Goal: Task Accomplishment & Management: Use online tool/utility

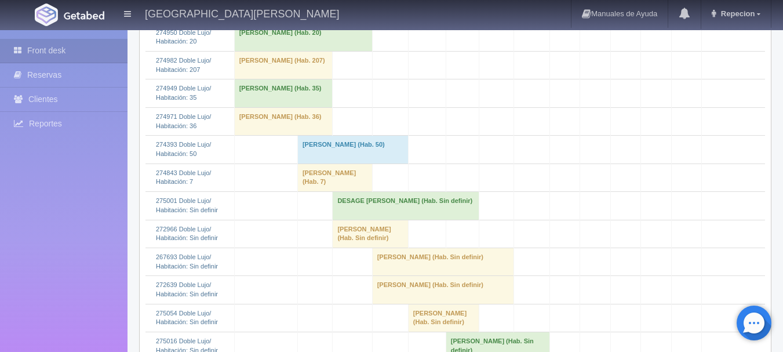
scroll to position [522, 0]
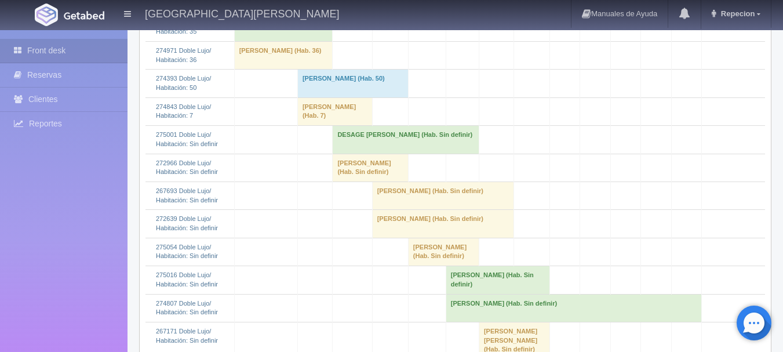
click at [348, 181] on td "[PERSON_NAME] (Hab. Sin definir)" at bounding box center [370, 168] width 75 height 28
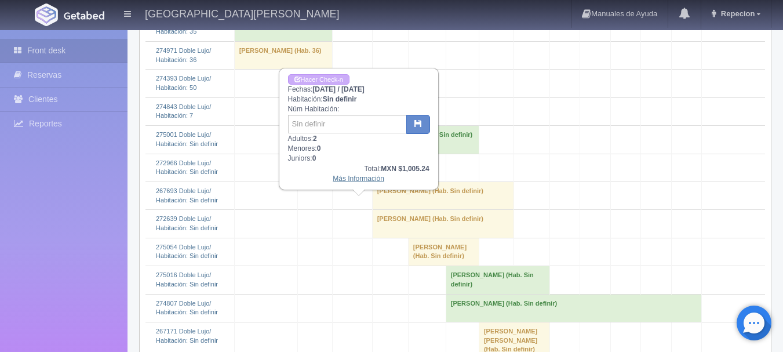
click at [355, 179] on link "Más Información" at bounding box center [359, 178] width 52 height 8
click at [358, 181] on link "Más Información" at bounding box center [359, 178] width 52 height 8
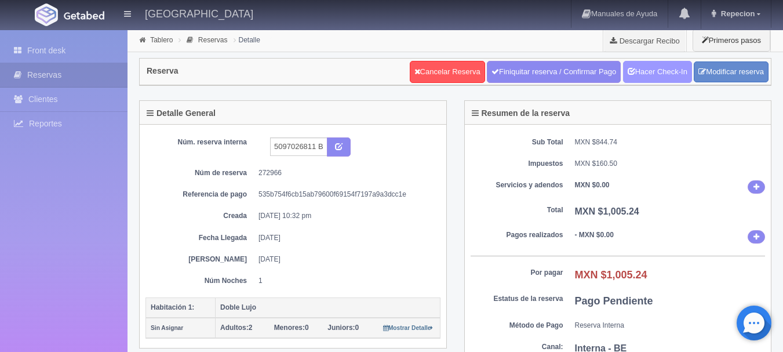
click at [667, 71] on link "Hacer Check-In" at bounding box center [657, 72] width 69 height 22
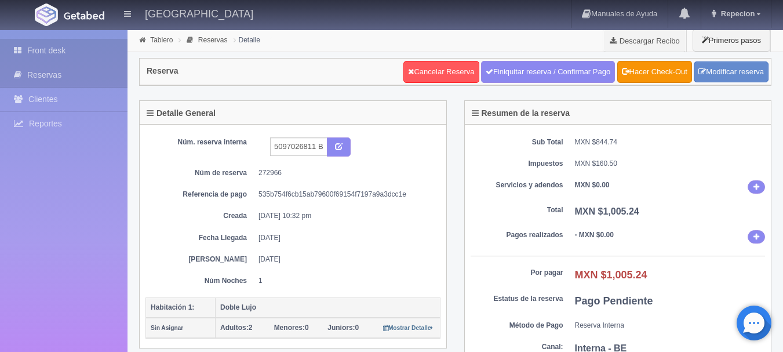
click at [37, 45] on link "Front desk" at bounding box center [64, 51] width 128 height 24
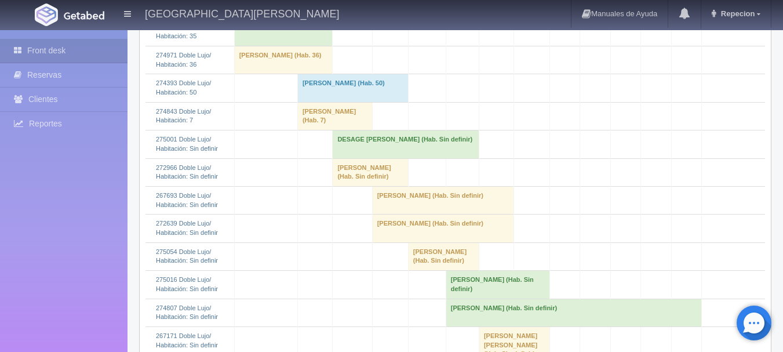
scroll to position [522, 0]
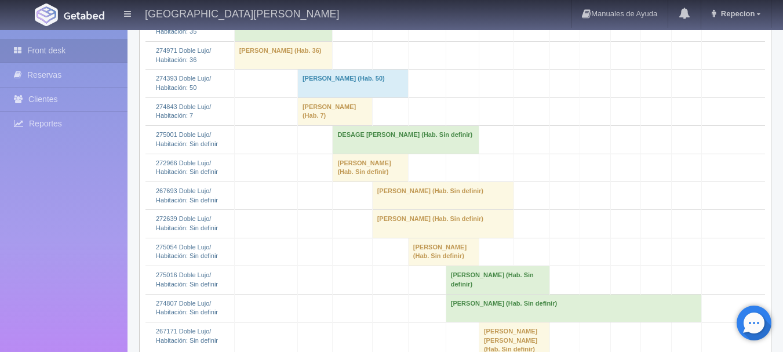
click at [345, 181] on td "[PERSON_NAME] (Hab. Sin definir)" at bounding box center [370, 168] width 75 height 28
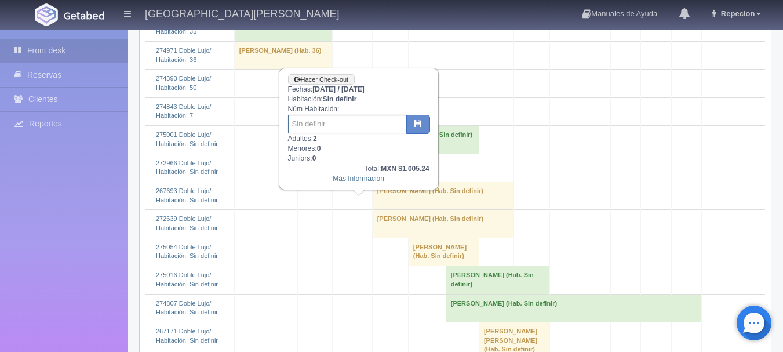
click at [347, 128] on input "text" at bounding box center [347, 124] width 119 height 19
type input "39"
click at [416, 125] on icon "button" at bounding box center [418, 123] width 8 height 8
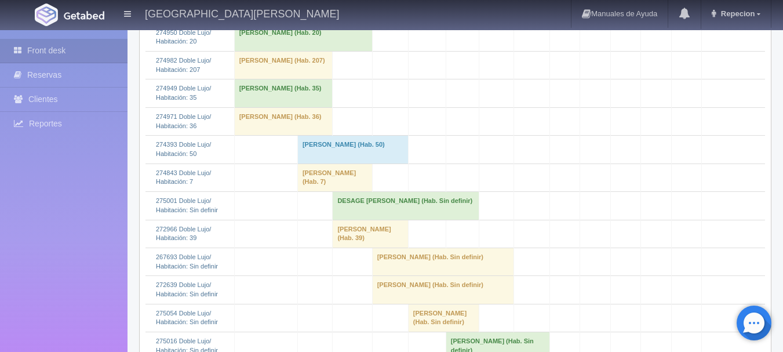
scroll to position [522, 0]
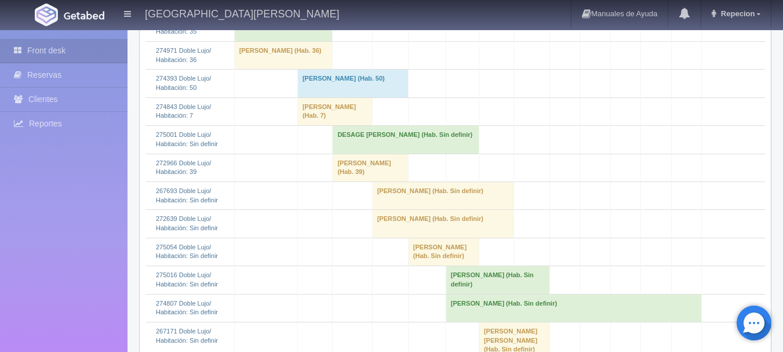
click at [357, 154] on td "DESAGE Pierre (Hab. Sin definir)" at bounding box center [406, 140] width 147 height 28
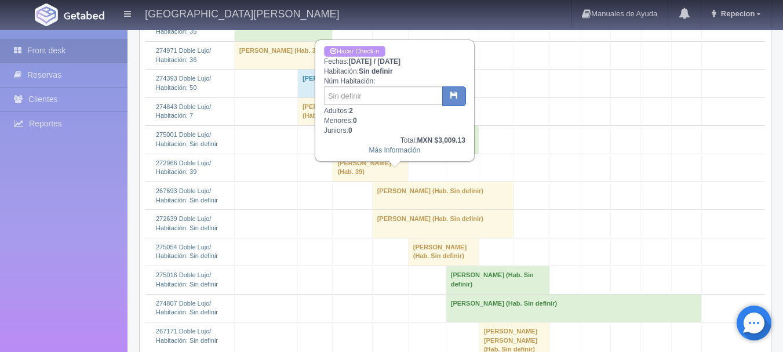
click at [356, 48] on link "Hacer Check-n" at bounding box center [354, 51] width 61 height 11
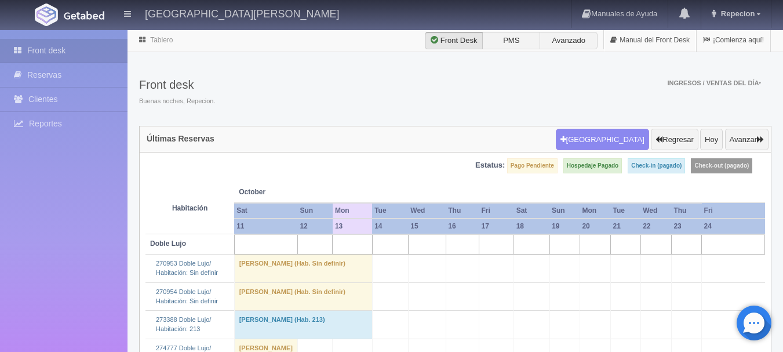
scroll to position [522, 0]
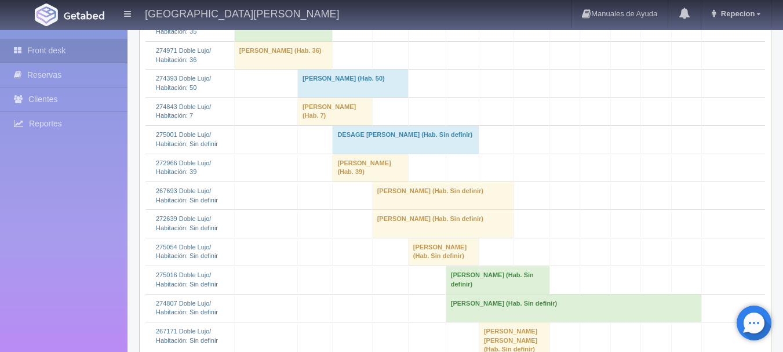
click at [361, 154] on td "DESAGE [PERSON_NAME] (Hab. Sin definir)" at bounding box center [406, 140] width 147 height 28
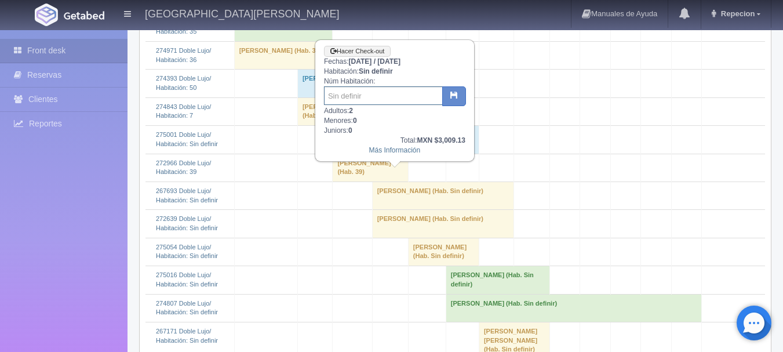
click at [344, 90] on input "text" at bounding box center [383, 95] width 119 height 19
type input "40"
click at [456, 97] on icon "button" at bounding box center [454, 95] width 8 height 8
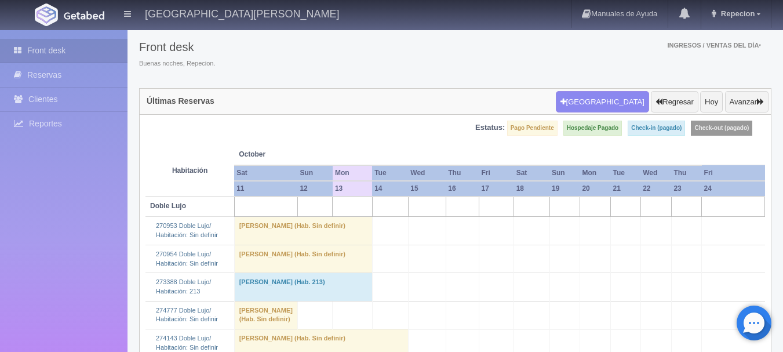
scroll to position [58, 0]
